Goal: Task Accomplishment & Management: Use online tool/utility

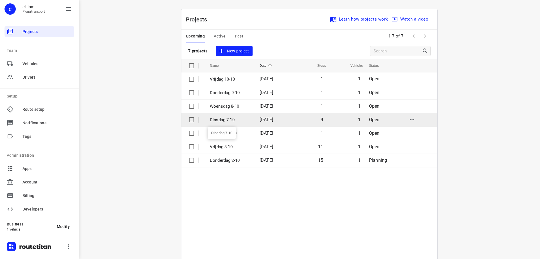
click at [247, 120] on p "Dinsdag 7-10" at bounding box center [230, 120] width 41 height 6
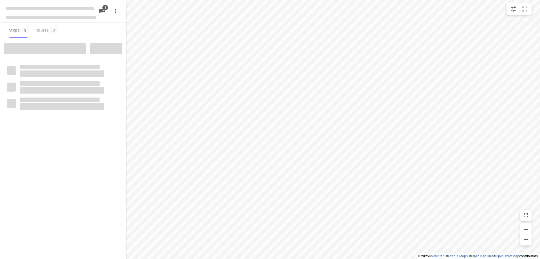
type input "distance"
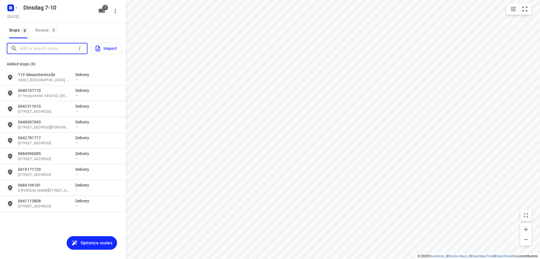
click at [52, 50] on input "Add or search stops" at bounding box center [48, 48] width 56 height 9
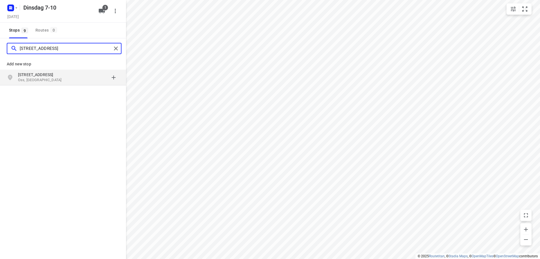
type input "[STREET_ADDRESS]"
click at [55, 79] on p "Oss, [GEOGRAPHIC_DATA]" at bounding box center [44, 79] width 52 height 5
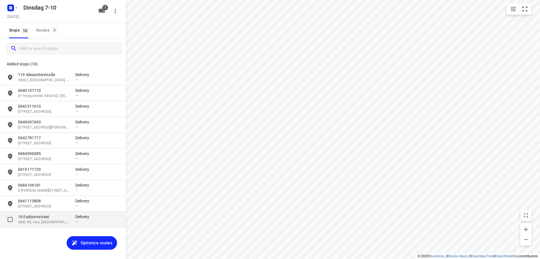
click at [75, 216] on p "16 Esdoornstraat" at bounding box center [46, 217] width 57 height 6
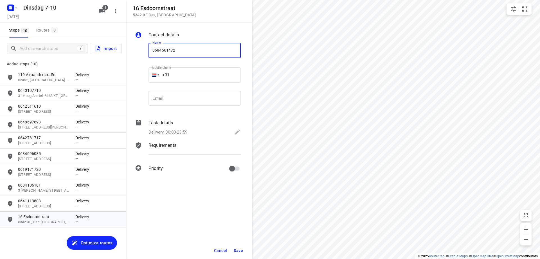
type input "0684561472"
click at [242, 250] on span "Save" at bounding box center [238, 250] width 9 height 5
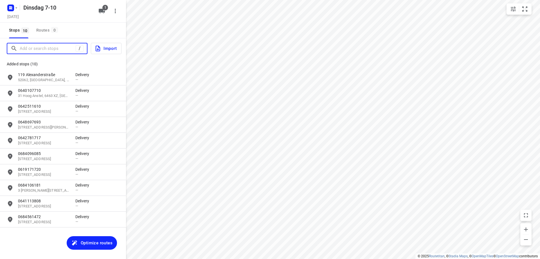
click at [75, 50] on input "Add or search stops" at bounding box center [48, 48] width 56 height 9
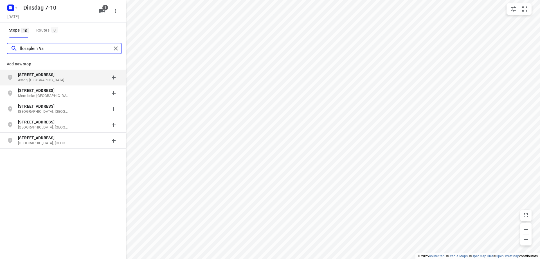
type input "floraplein 9a"
click at [42, 78] on p "Asten, [GEOGRAPHIC_DATA]" at bounding box center [44, 79] width 52 height 5
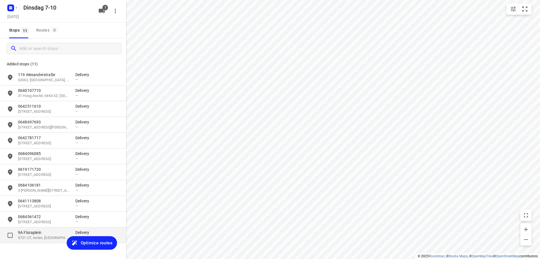
click at [58, 234] on p "9A Floraplein" at bounding box center [44, 232] width 52 height 6
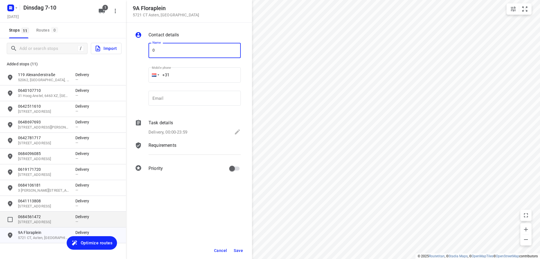
type input "0"
